Goal: Task Accomplishment & Management: Complete application form

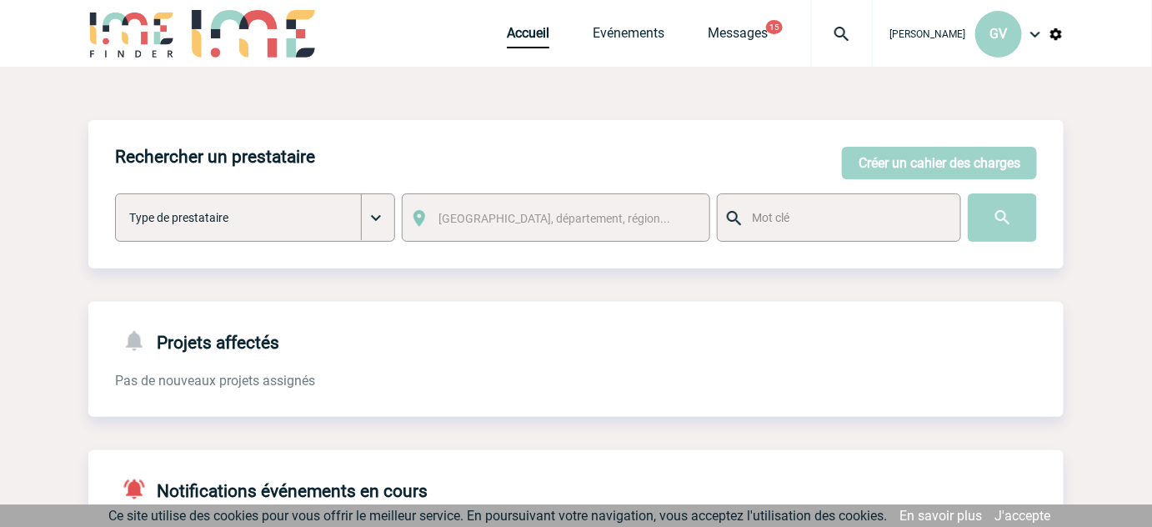
click at [626, 38] on span "Evénements" at bounding box center [650, 33] width 115 height 16
click at [626, 37] on link "Evénements" at bounding box center [629, 36] width 72 height 23
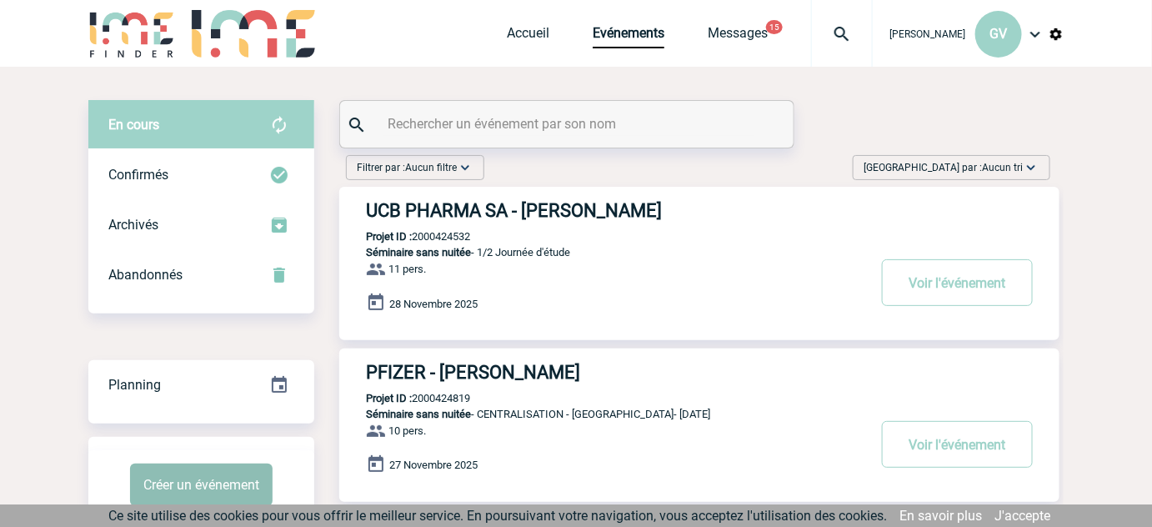
click at [195, 487] on button "Créer un événement" at bounding box center [201, 485] width 143 height 43
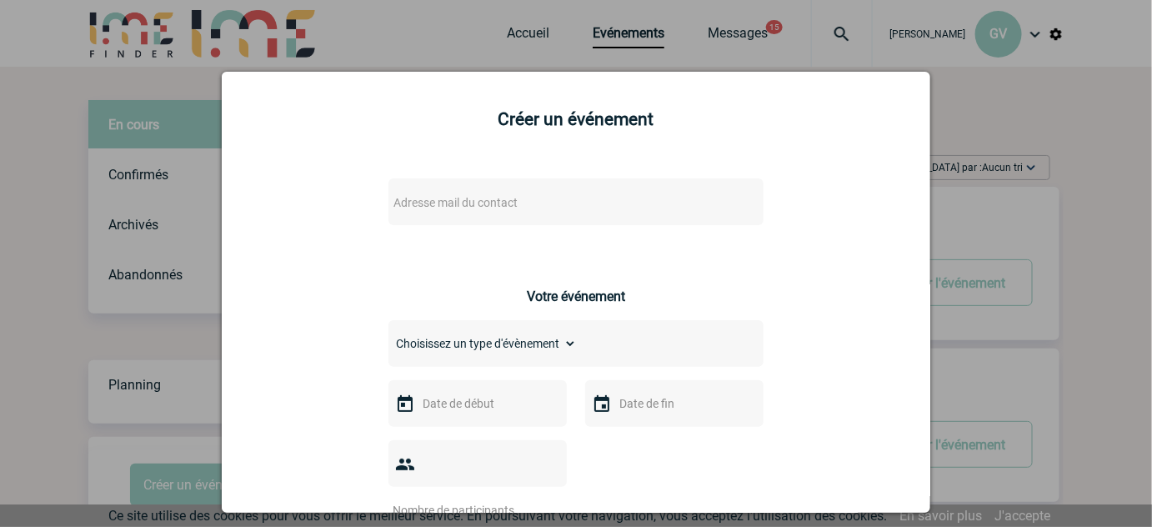
click at [455, 220] on div "Adresse mail du contact" at bounding box center [576, 201] width 375 height 47
click at [453, 216] on div "Adresse mail du contact" at bounding box center [576, 201] width 375 height 47
click at [435, 189] on div "Adresse mail du contact" at bounding box center [576, 201] width 375 height 47
click at [448, 203] on span "Adresse mail du contact" at bounding box center [456, 202] width 124 height 13
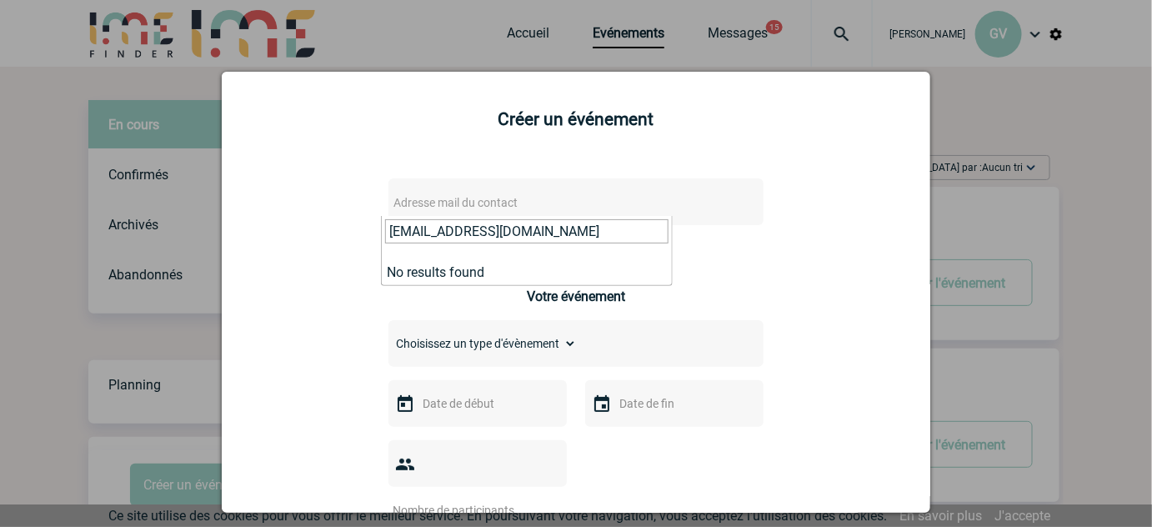
click at [395, 231] on input "Ariane.Vialfont@sanofi.com" at bounding box center [527, 231] width 284 height 24
click at [439, 236] on input "ariane.Vialfont@sanofi.com" at bounding box center [527, 231] width 284 height 24
type input "ariane.vialfont@sanofi.com"
drag, startPoint x: 568, startPoint y: 228, endPoint x: 300, endPoint y: 224, distance: 267.7
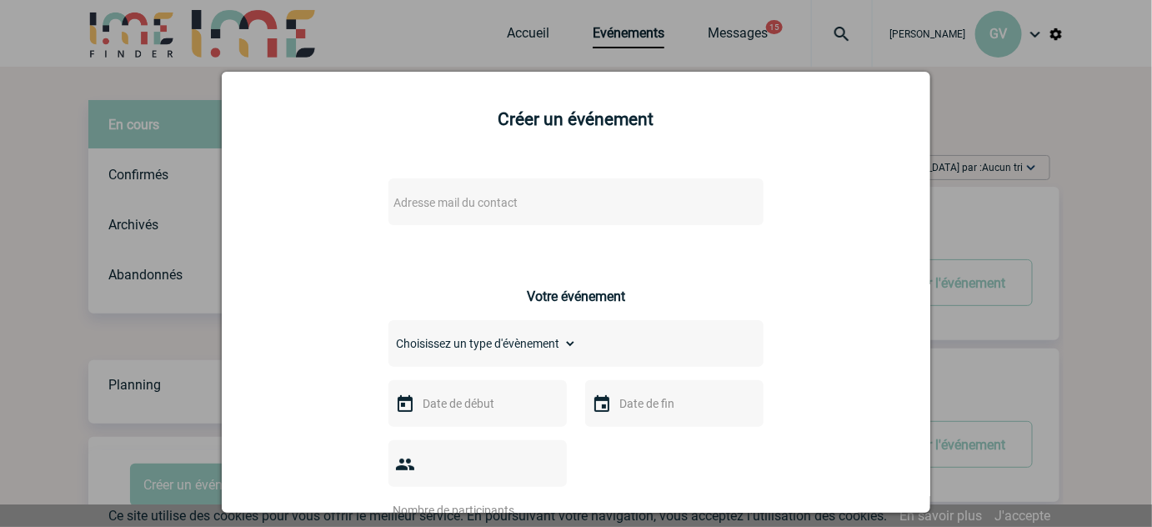
click at [98, 184] on div at bounding box center [576, 263] width 1152 height 527
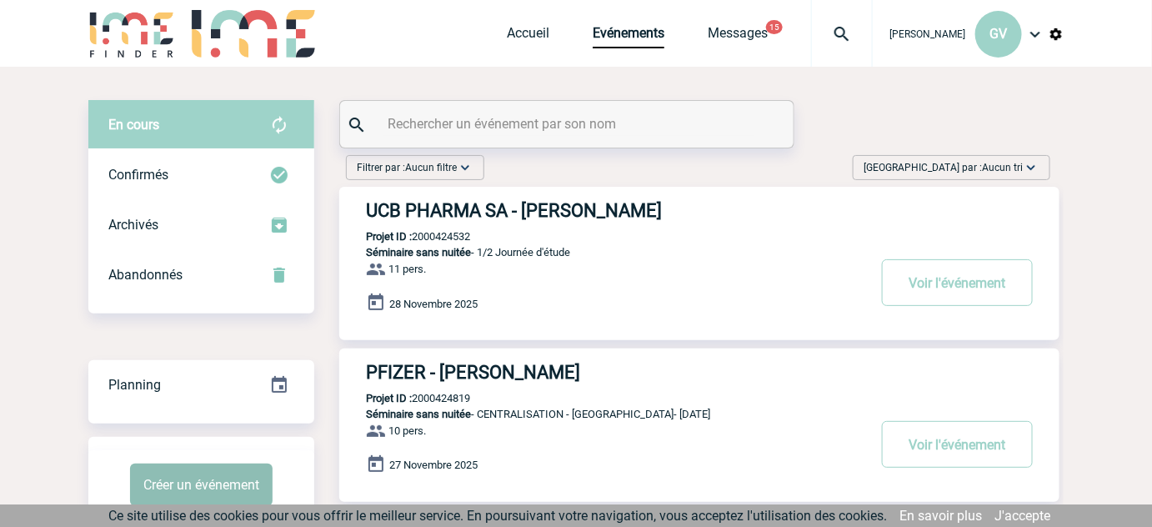
click at [204, 503] on button "Créer un événement" at bounding box center [201, 485] width 143 height 43
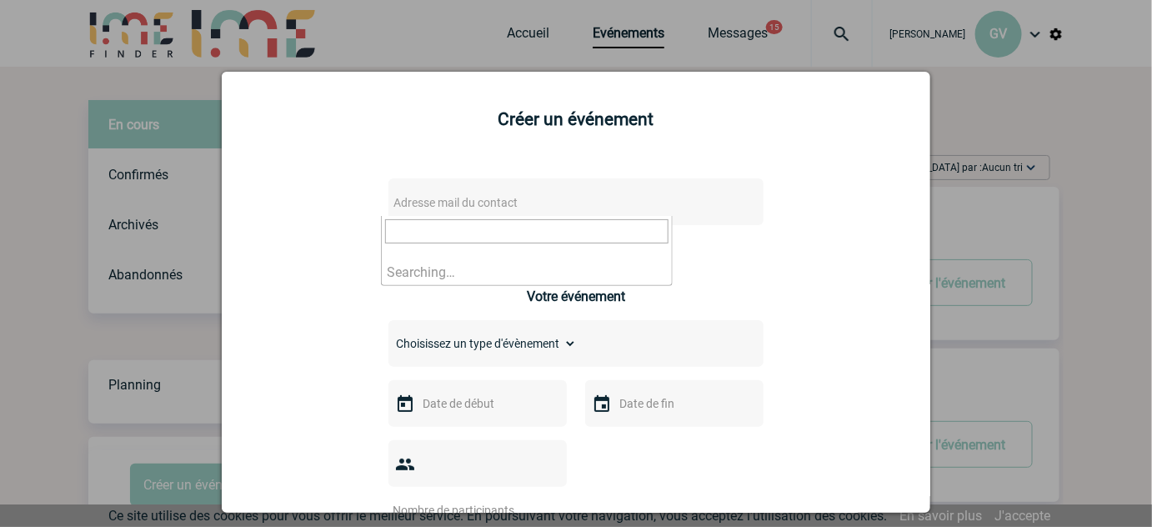
click at [475, 203] on span "Adresse mail du contact" at bounding box center [456, 202] width 124 height 13
type input "ariane.vialfont@sanofi.com"
click at [200, 183] on div at bounding box center [576, 263] width 1152 height 527
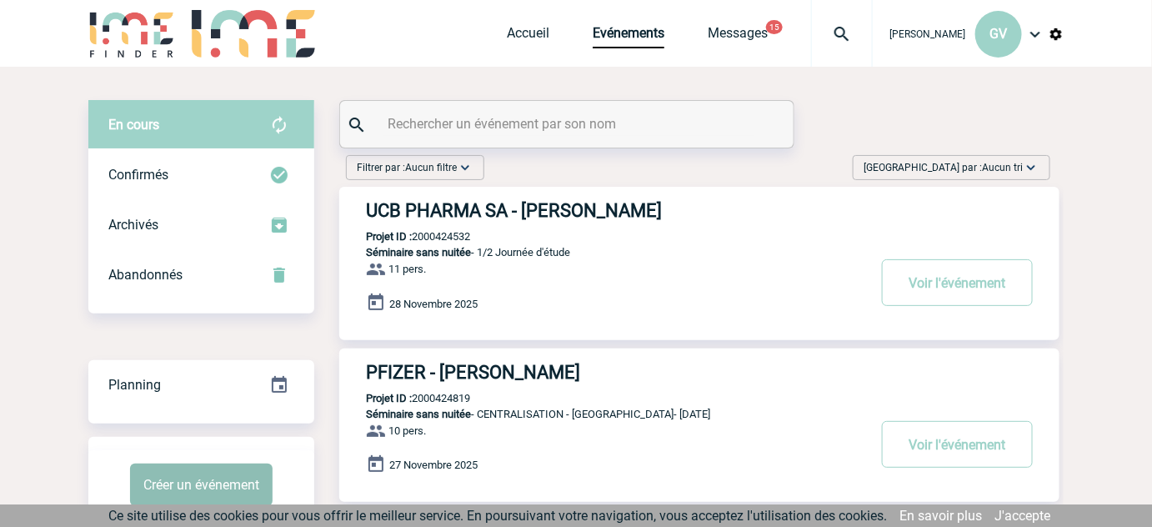
click at [219, 483] on button "Créer un événement" at bounding box center [201, 485] width 143 height 43
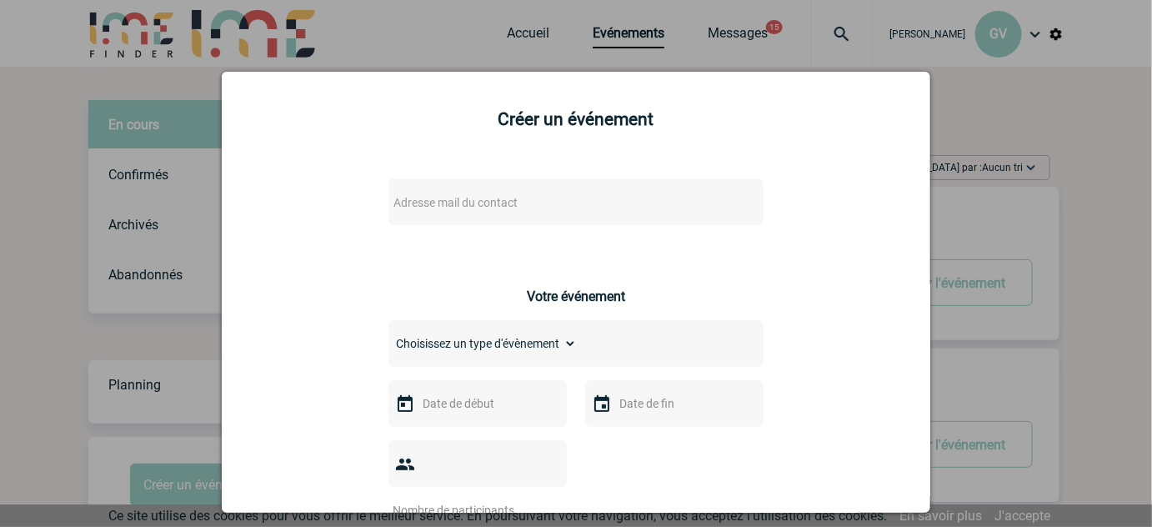
click at [499, 213] on span "Adresse mail du contact" at bounding box center [533, 202] width 292 height 23
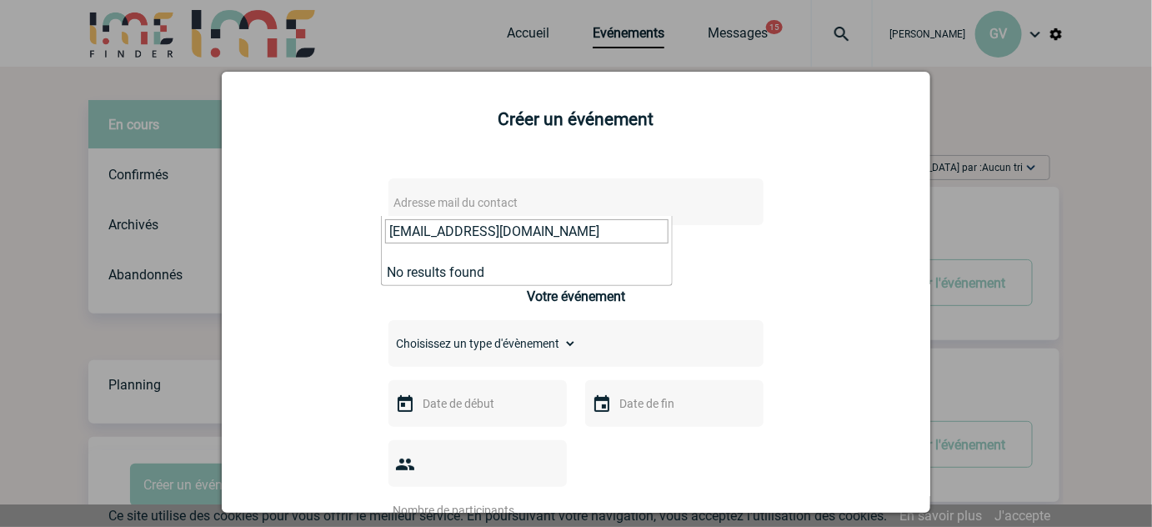
type input "[EMAIL_ADDRESS][DOMAIN_NAME]"
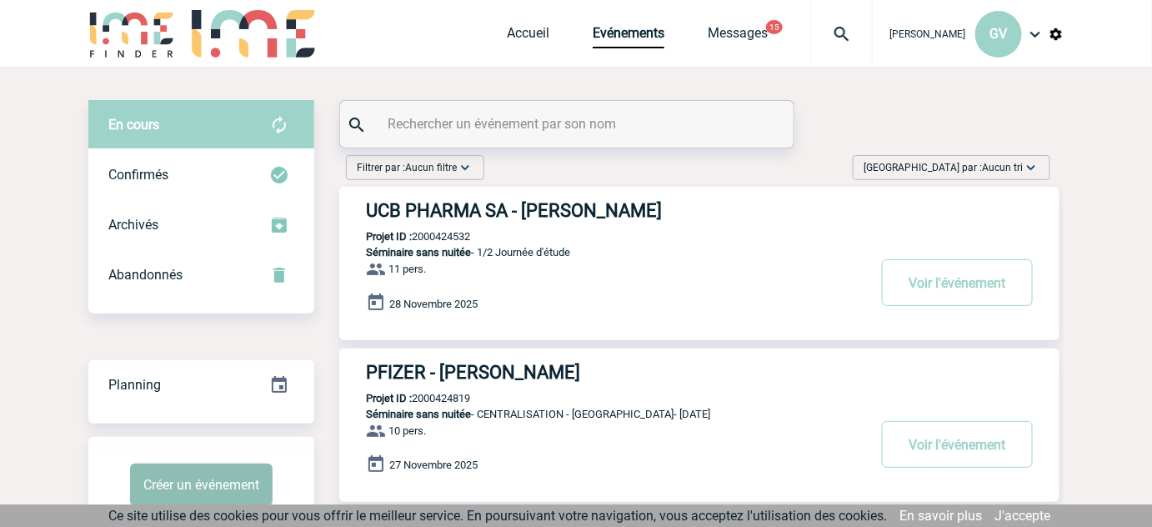
click at [248, 484] on button "Créer un événement" at bounding box center [201, 485] width 143 height 43
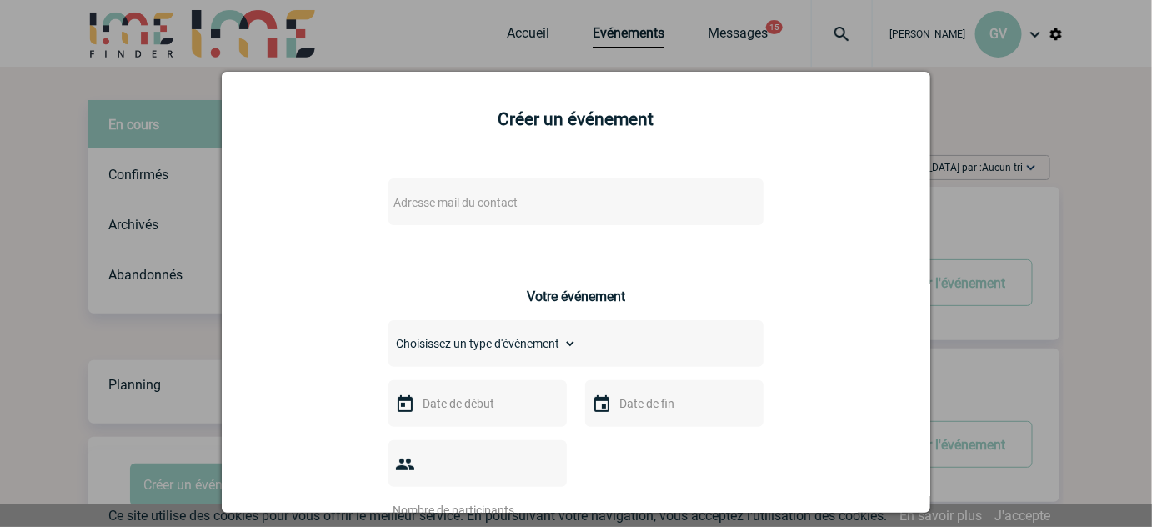
click at [489, 203] on span "Adresse mail du contact" at bounding box center [456, 202] width 124 height 13
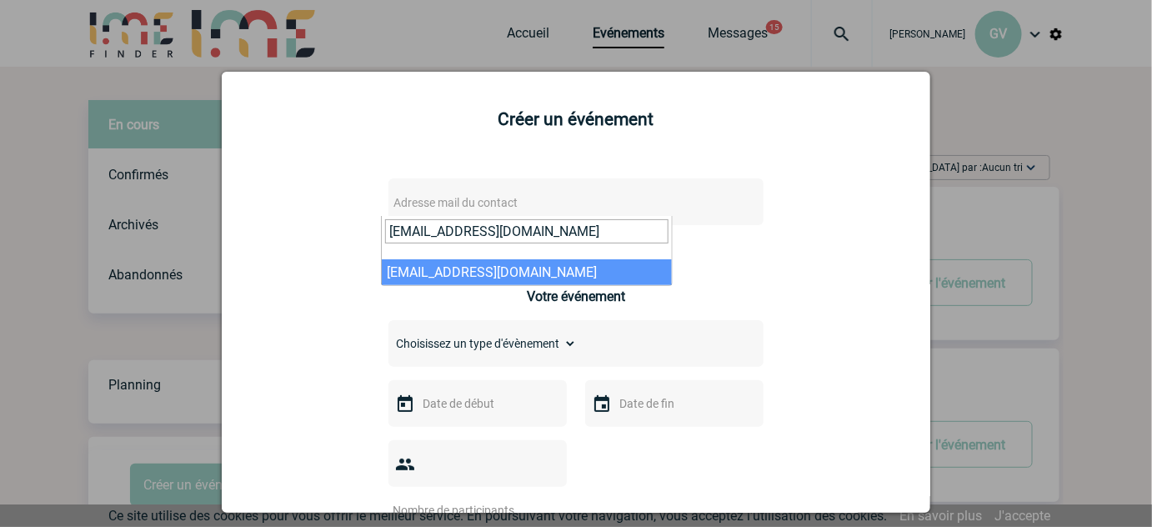
type input "[EMAIL_ADDRESS][DOMAIN_NAME]"
select select "132733"
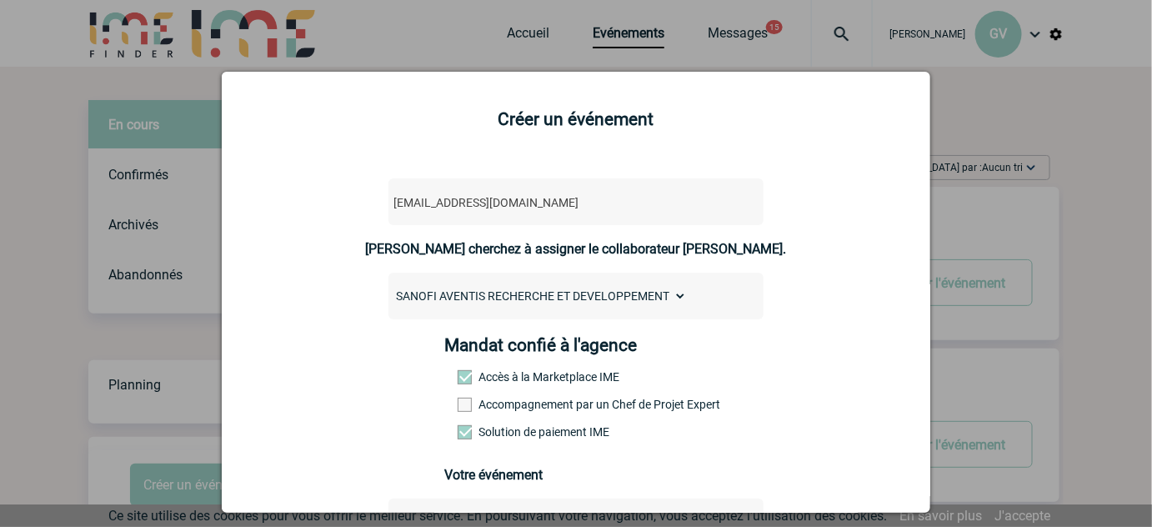
scroll to position [318, 0]
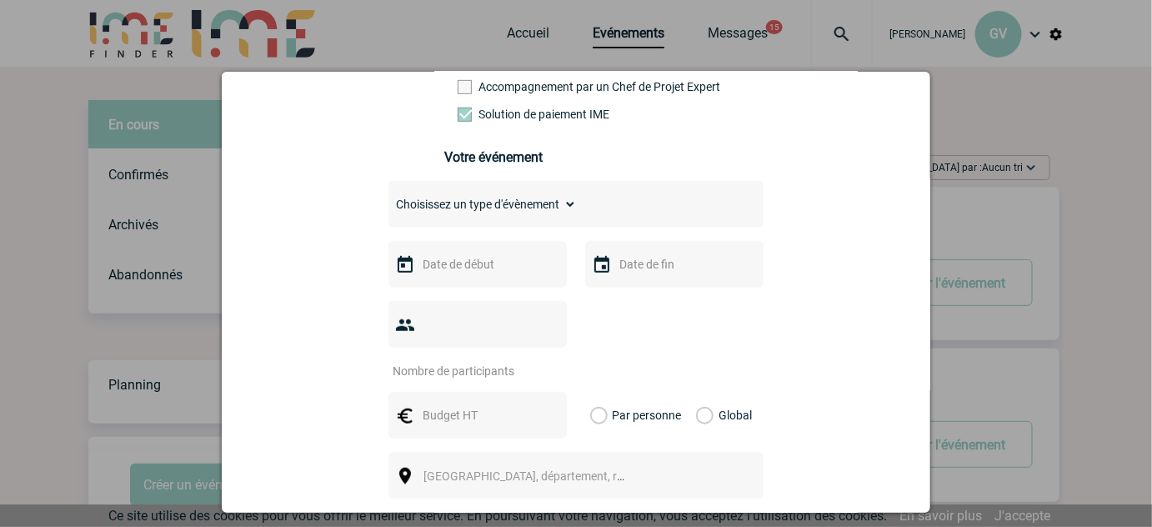
click at [462, 210] on select "Choisissez un type d'évènement Séminaire avec nuitée Séminaire sans nuitée Repa…" at bounding box center [483, 204] width 188 height 23
click at [523, 203] on select "Choisissez un type d'évènement Séminaire avec nuitée Séminaire sans nuitée Repa…" at bounding box center [483, 204] width 188 height 23
select select "4"
click at [389, 200] on select "Choisissez un type d'évènement Séminaire avec nuitée Séminaire sans nuitée Repa…" at bounding box center [483, 204] width 188 height 23
click at [450, 270] on input "text" at bounding box center [476, 264] width 115 height 22
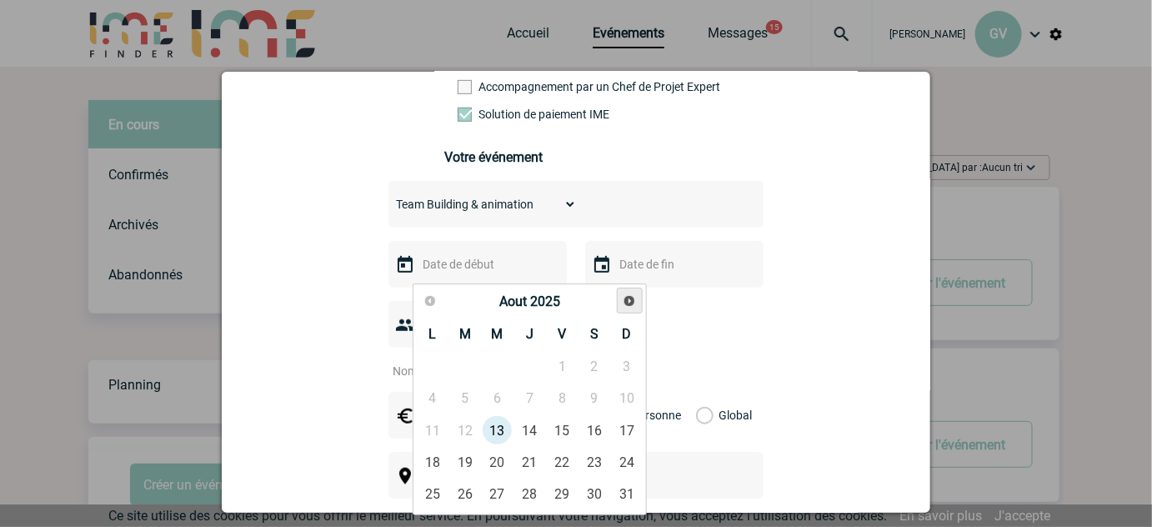
click at [634, 304] on span "Suivant" at bounding box center [629, 300] width 13 height 13
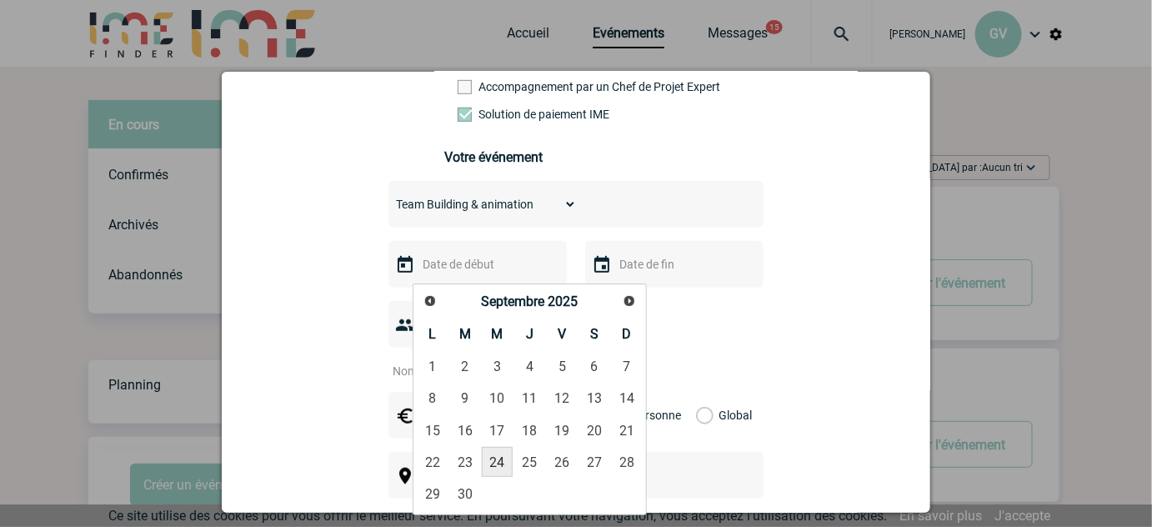
click at [506, 462] on link "24" at bounding box center [497, 462] width 31 height 30
type input "24-09-2025"
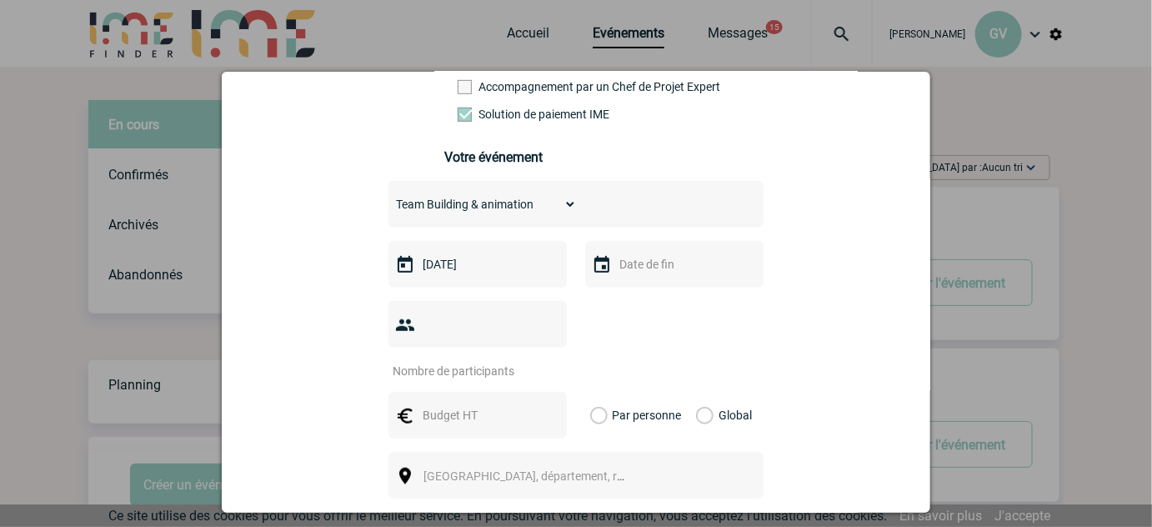
click at [635, 262] on input "text" at bounding box center [672, 264] width 115 height 22
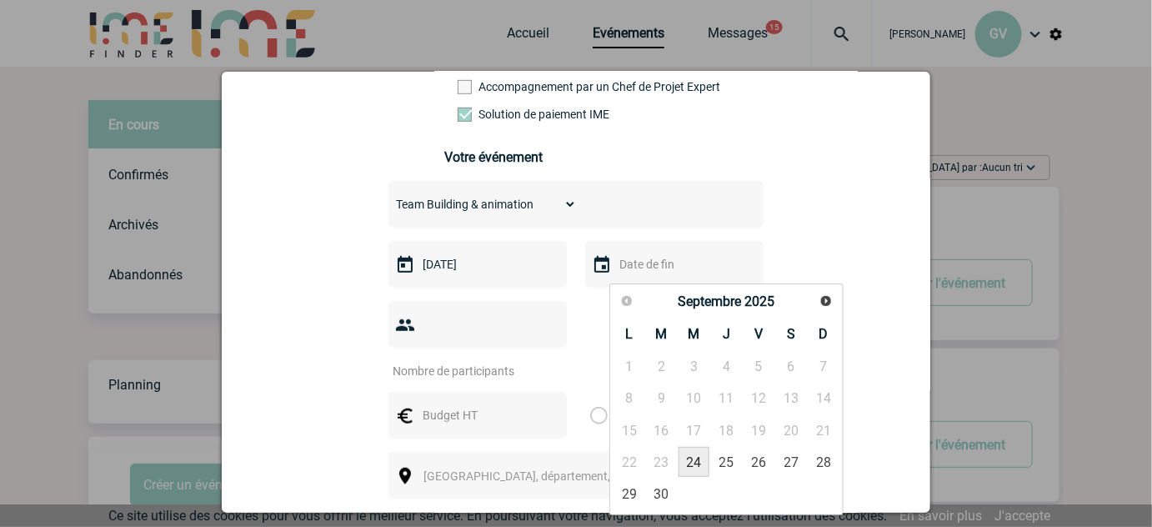
click at [689, 468] on link "24" at bounding box center [694, 462] width 31 height 30
type input "24-09-2025"
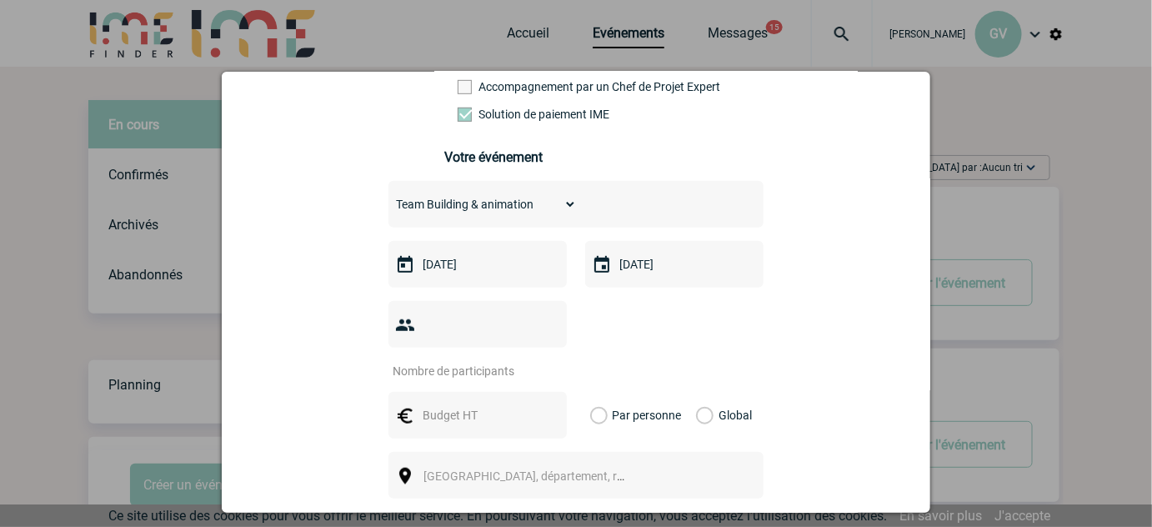
click at [484, 360] on input "number" at bounding box center [467, 371] width 157 height 22
type input "1"
click at [433, 404] on input "text" at bounding box center [476, 415] width 115 height 22
click at [429, 404] on input "text" at bounding box center [476, 415] width 115 height 22
type input "1"
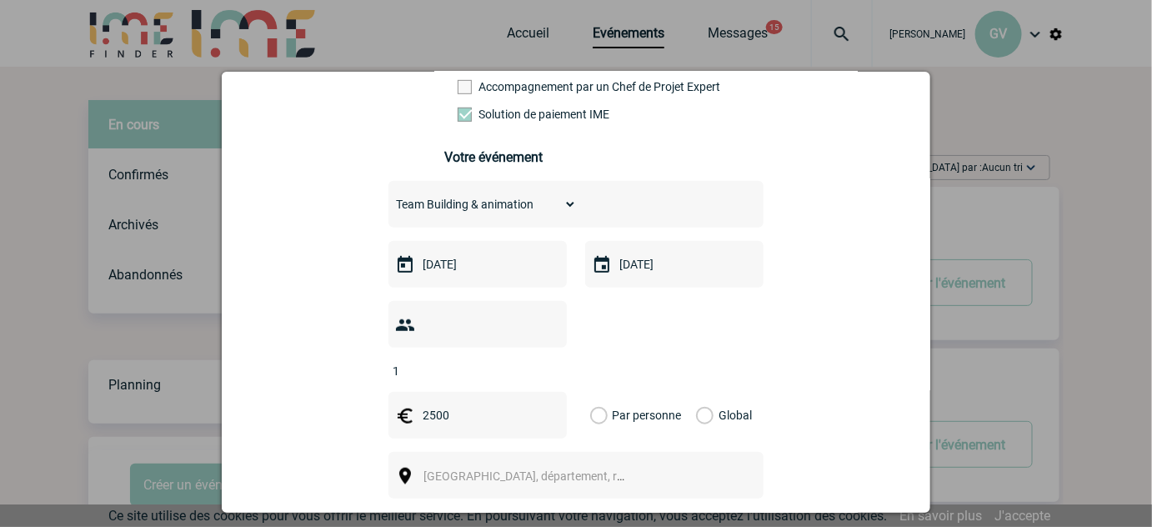
type input "2500"
click at [696, 392] on label "Global" at bounding box center [701, 415] width 11 height 47
click at [0, 0] on input "Global" at bounding box center [0, 0] width 0 height 0
click at [680, 452] on div "Ville, département, région..." at bounding box center [576, 475] width 375 height 47
click at [500, 464] on span "Ville, département, région..." at bounding box center [531, 475] width 229 height 23
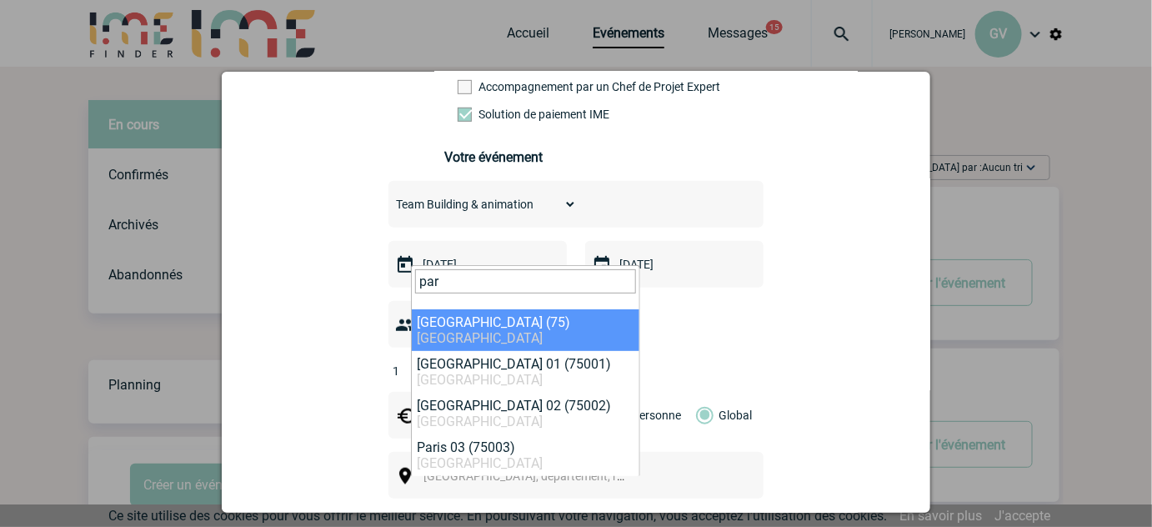
type input "par"
select select "3"
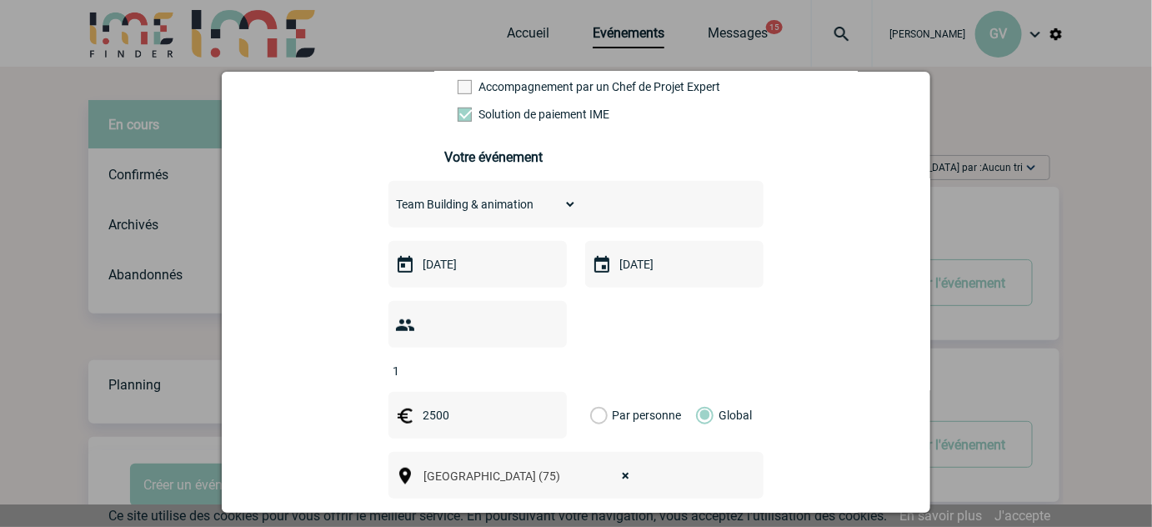
scroll to position [694, 0]
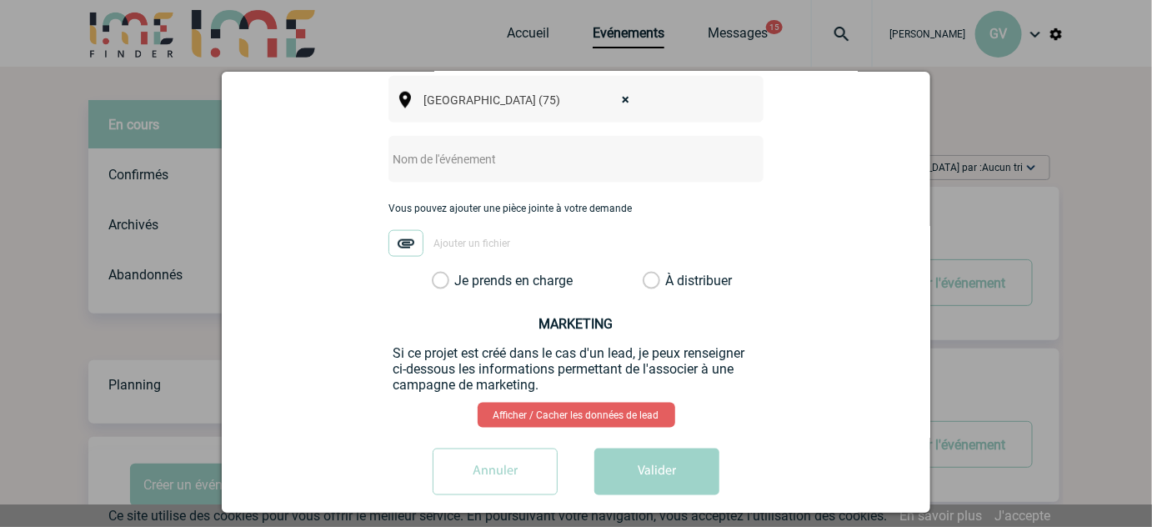
click at [439, 148] on input "text" at bounding box center [554, 159] width 331 height 22
type input "Centralisation"
click at [432, 273] on label "Je prends en charge" at bounding box center [446, 281] width 28 height 17
click at [0, 0] on input "Je prends en charge" at bounding box center [0, 0] width 0 height 0
click at [665, 449] on button "Valider" at bounding box center [657, 472] width 125 height 47
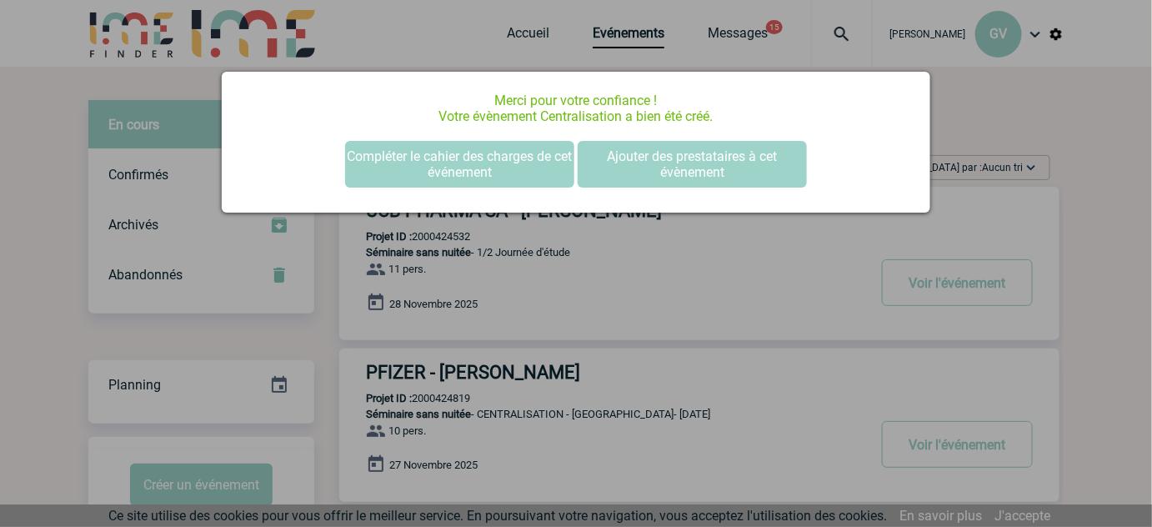
scroll to position [0, 0]
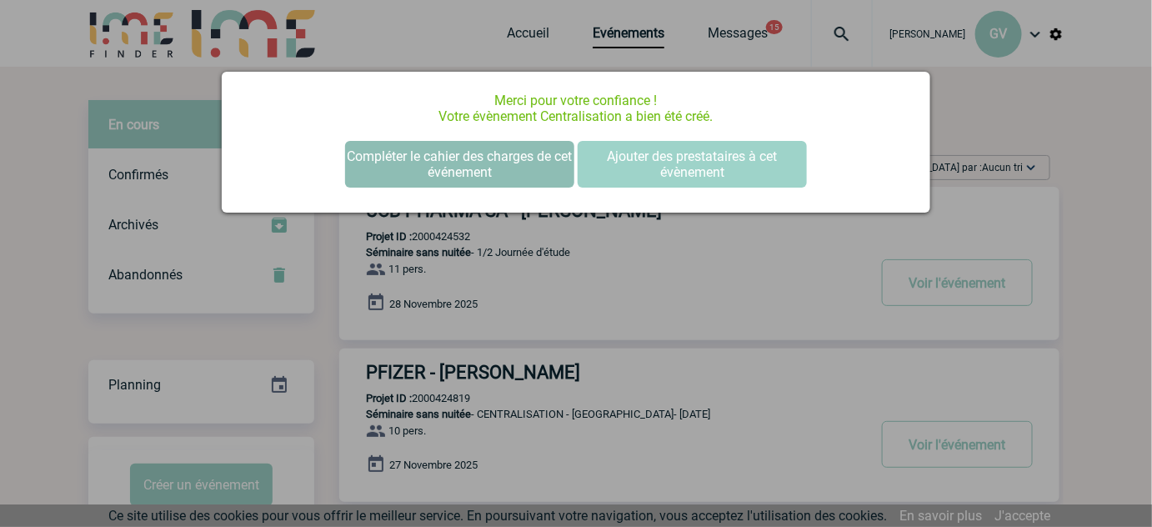
click at [423, 157] on button "Compléter le cahier des charges de cet événement" at bounding box center [459, 164] width 229 height 47
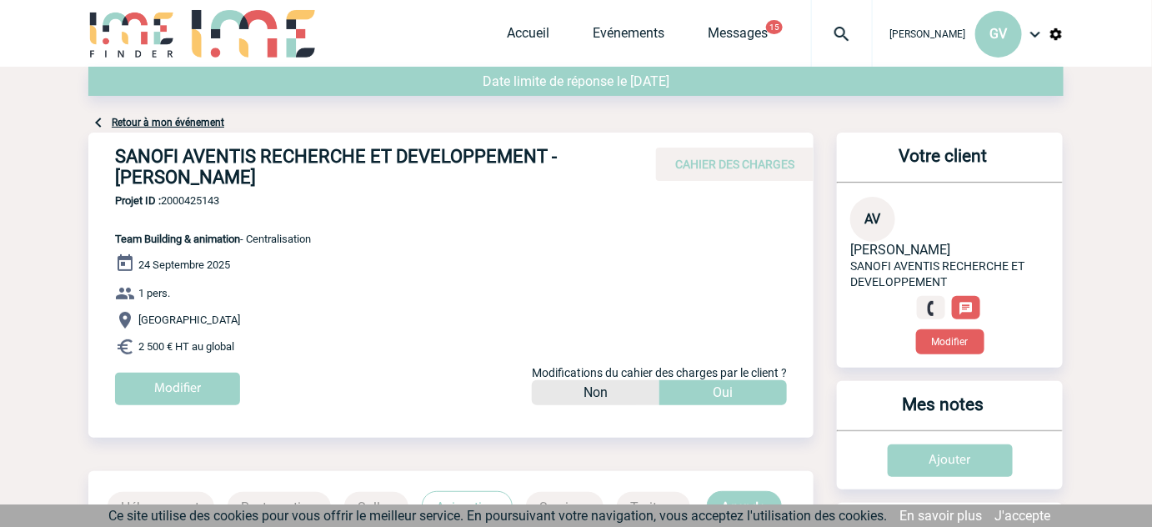
drag, startPoint x: 113, startPoint y: 153, endPoint x: 210, endPoint y: 178, distance: 99.7
click at [210, 178] on div "SANOFI AVENTIS RECHERCHE ET DEVELOPPEMENT - [PERSON_NAME] CAHIER DES CHARGES" at bounding box center [450, 164] width 725 height 62
copy h4 "SANOFI AVENTIS RECHERCHE ET DEVELOPPEMENT - [PERSON_NAME]"
click at [213, 203] on span "Projet ID : 2000425143" at bounding box center [213, 200] width 196 height 13
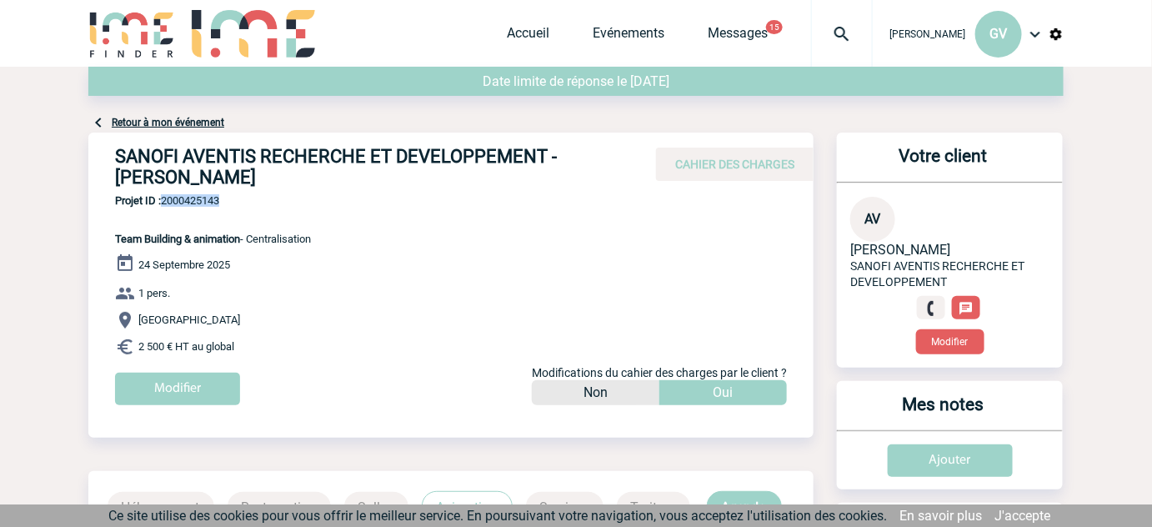
copy span "2000425143"
